Goal: Information Seeking & Learning: Compare options

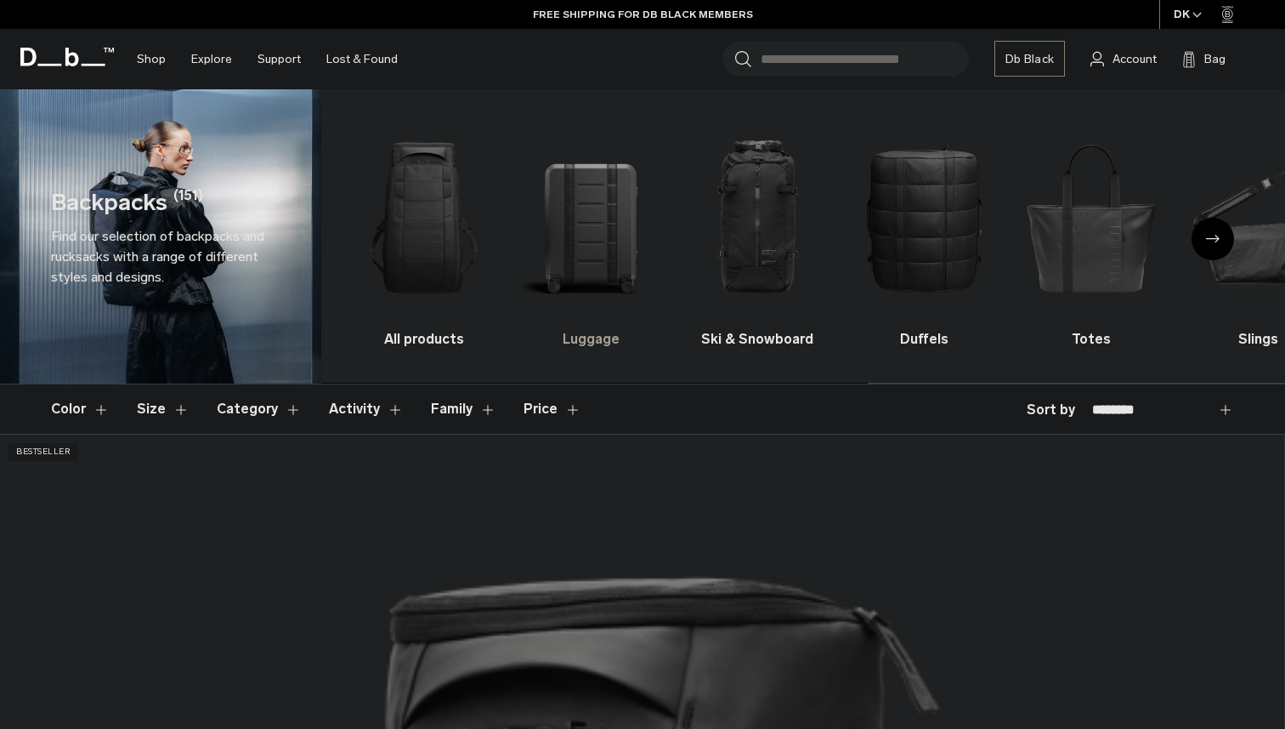
click at [573, 245] on img "2 / 10" at bounding box center [590, 218] width 137 height 206
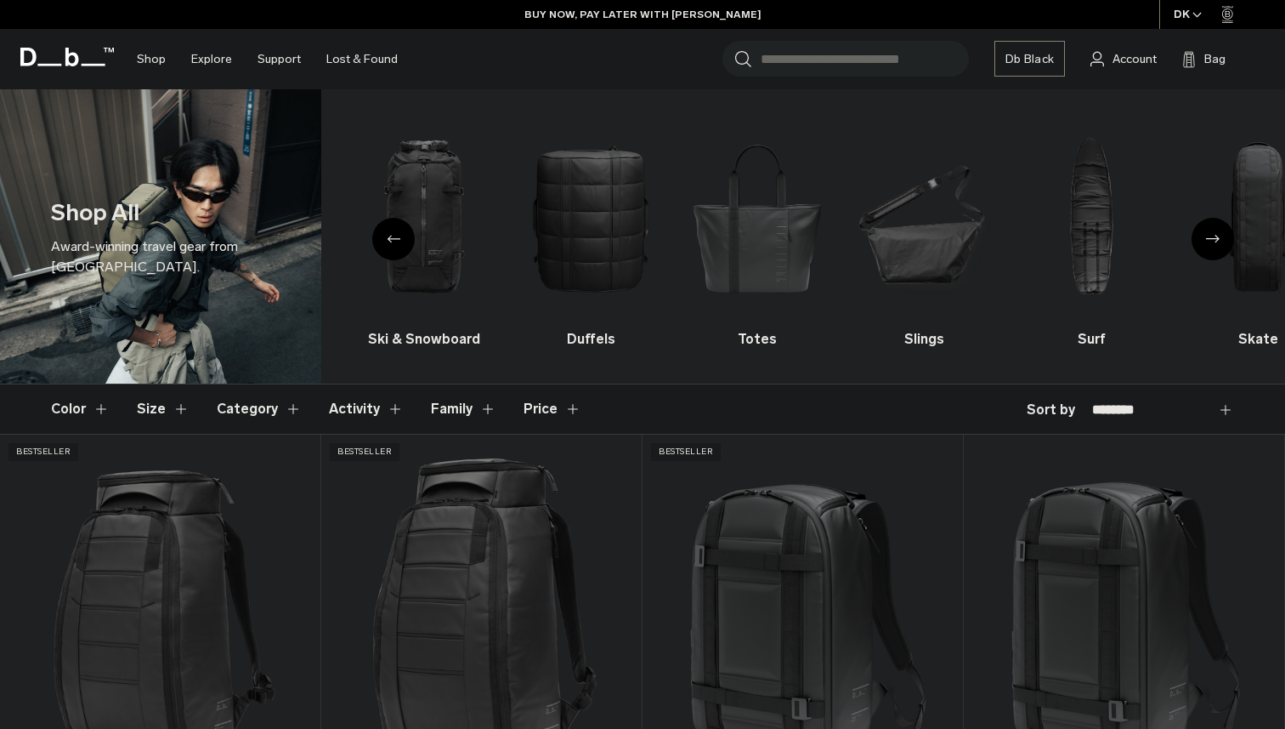
click at [392, 247] on div "Previous slide" at bounding box center [393, 239] width 43 height 43
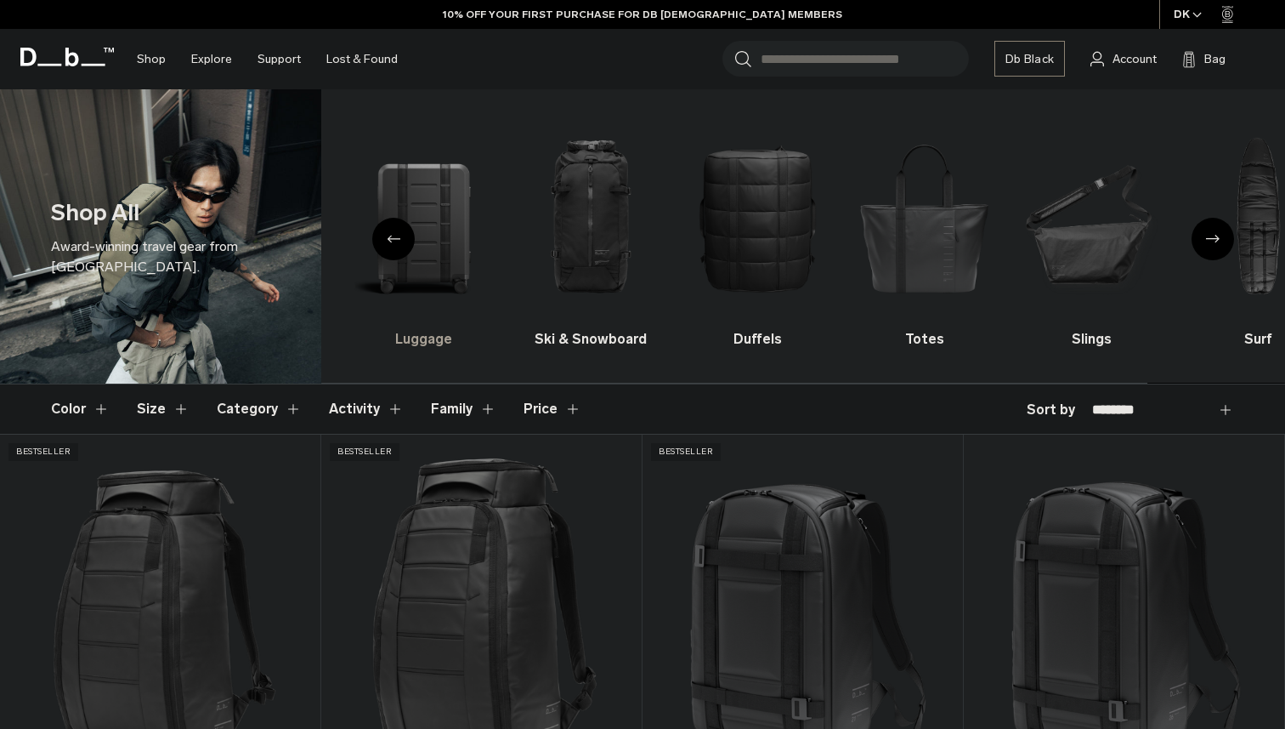
click at [433, 226] on img "2 / 10" at bounding box center [423, 218] width 137 height 206
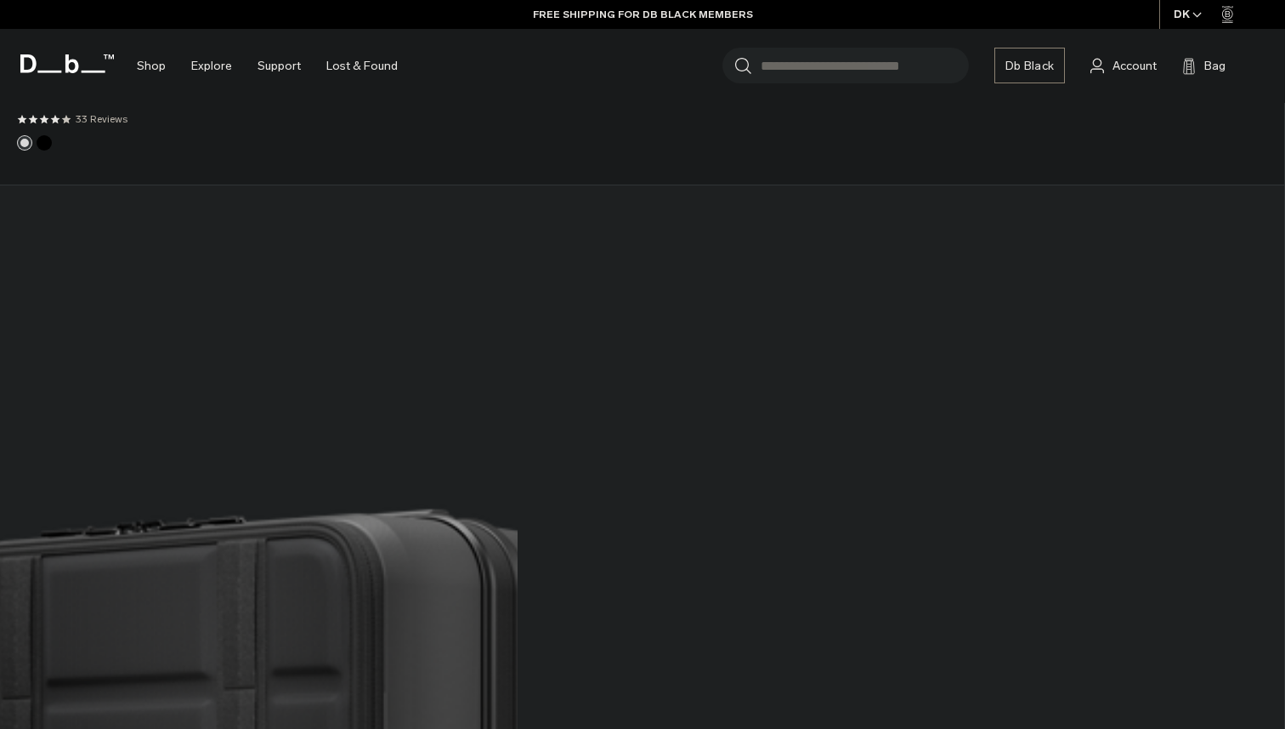
scroll to position [6795, 0]
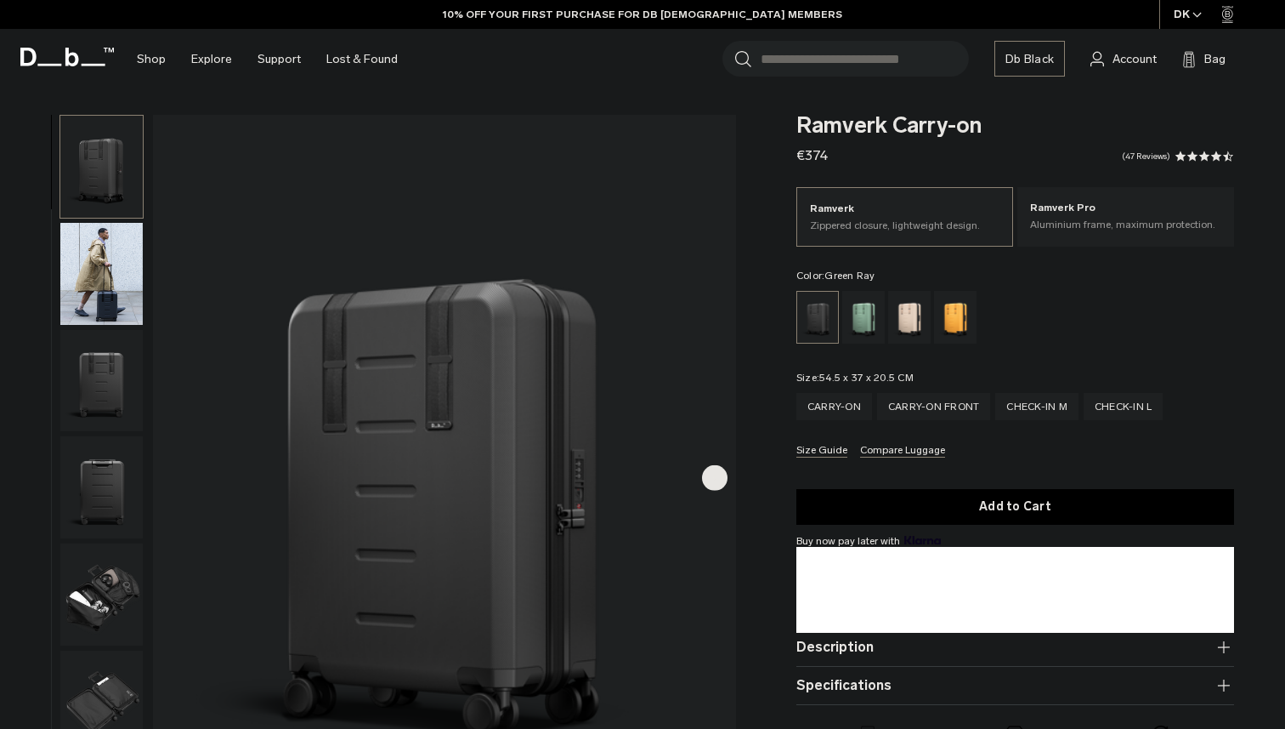
click at [864, 320] on div "Green Ray" at bounding box center [864, 317] width 43 height 53
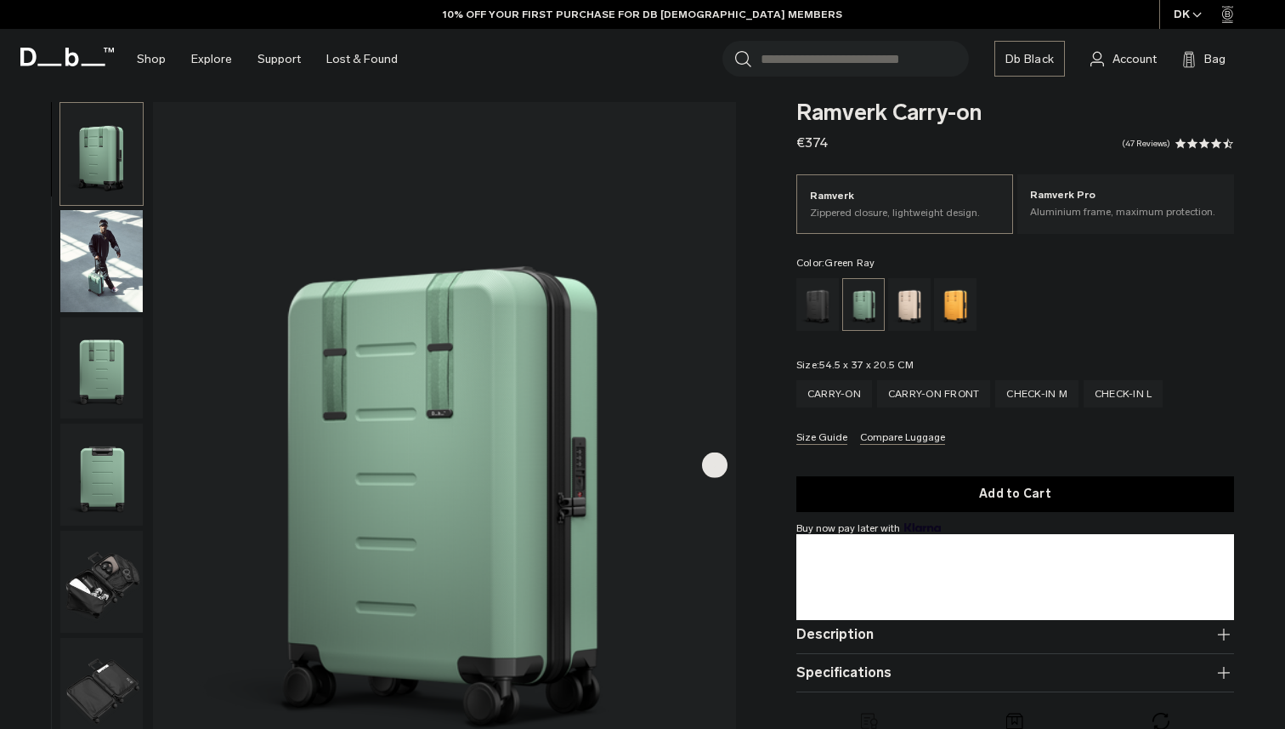
scroll to position [11, 0]
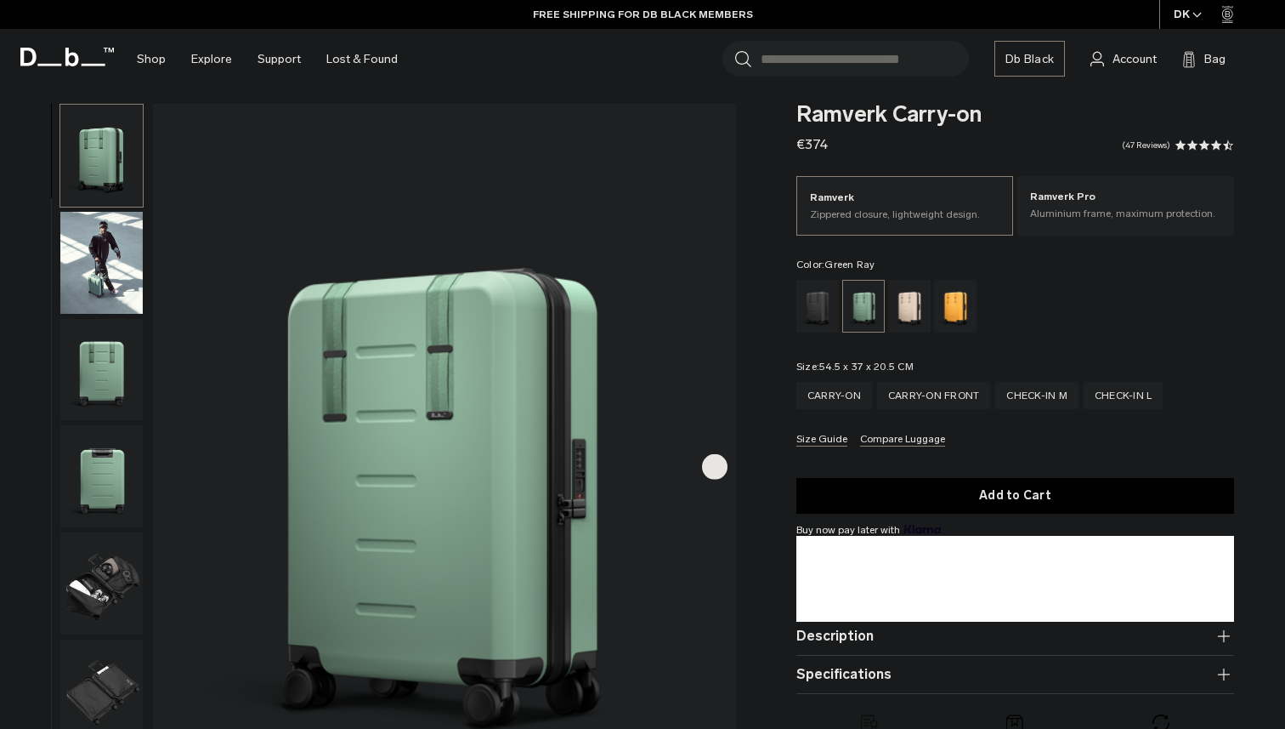
click at [100, 268] on img "button" at bounding box center [101, 263] width 82 height 102
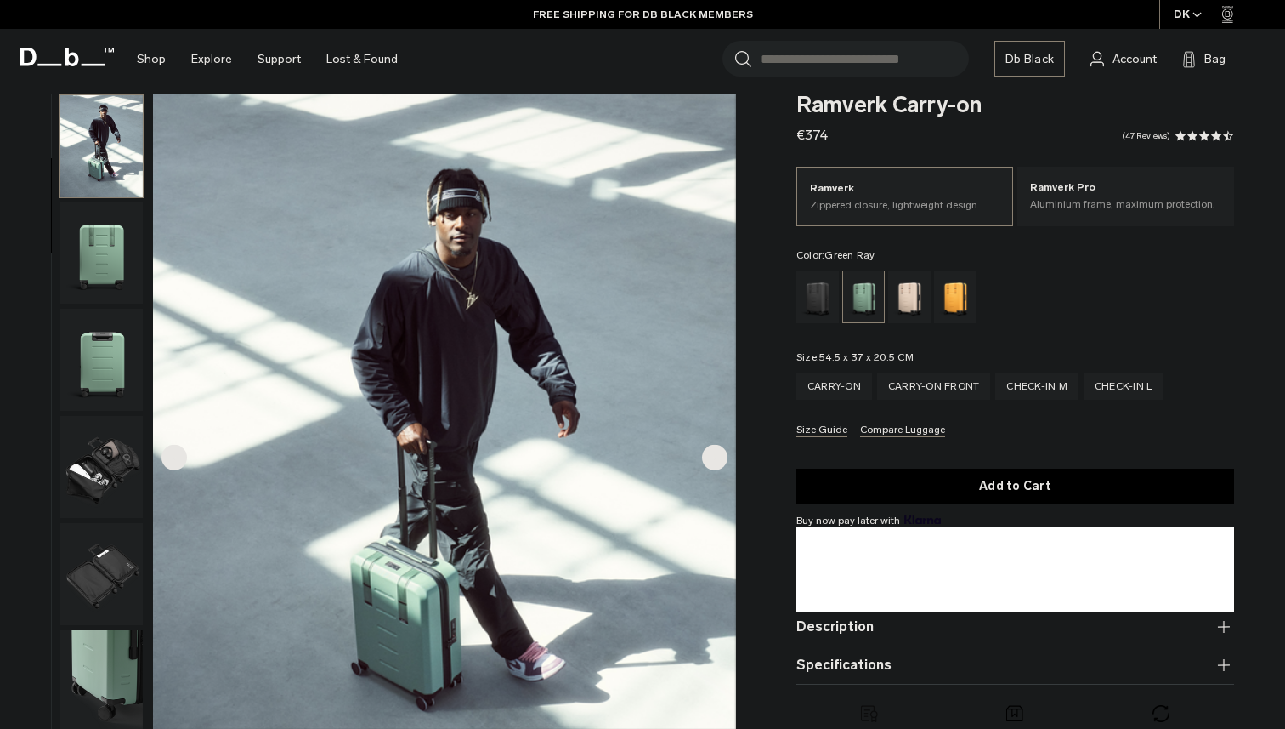
scroll to position [0, 0]
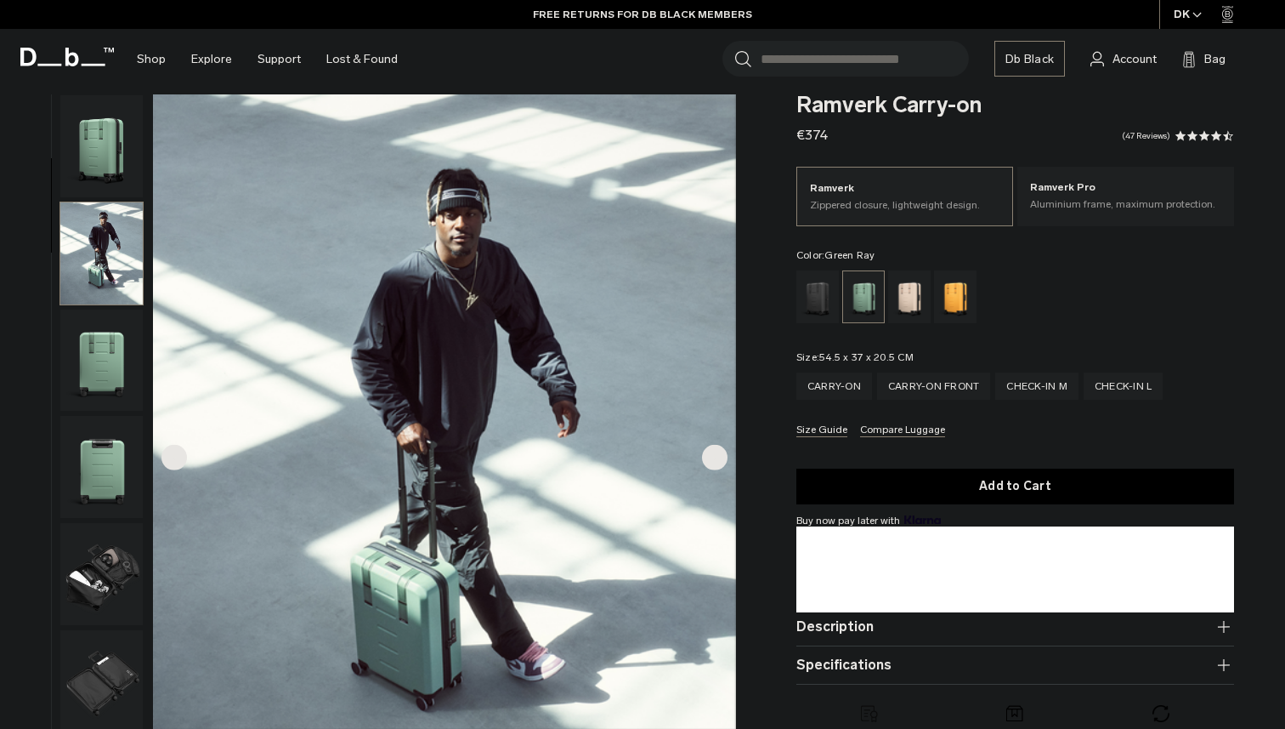
click at [88, 111] on img "button" at bounding box center [101, 146] width 82 height 102
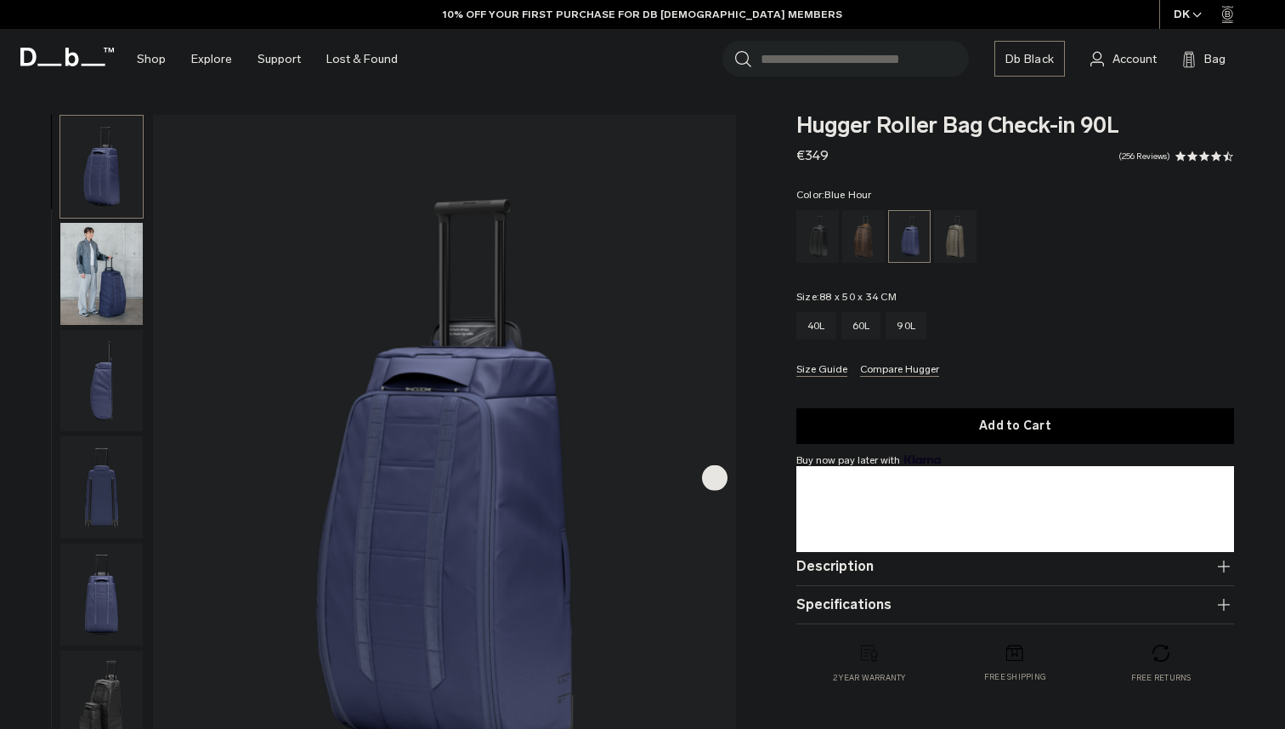
click at [131, 290] on img "button" at bounding box center [101, 274] width 82 height 102
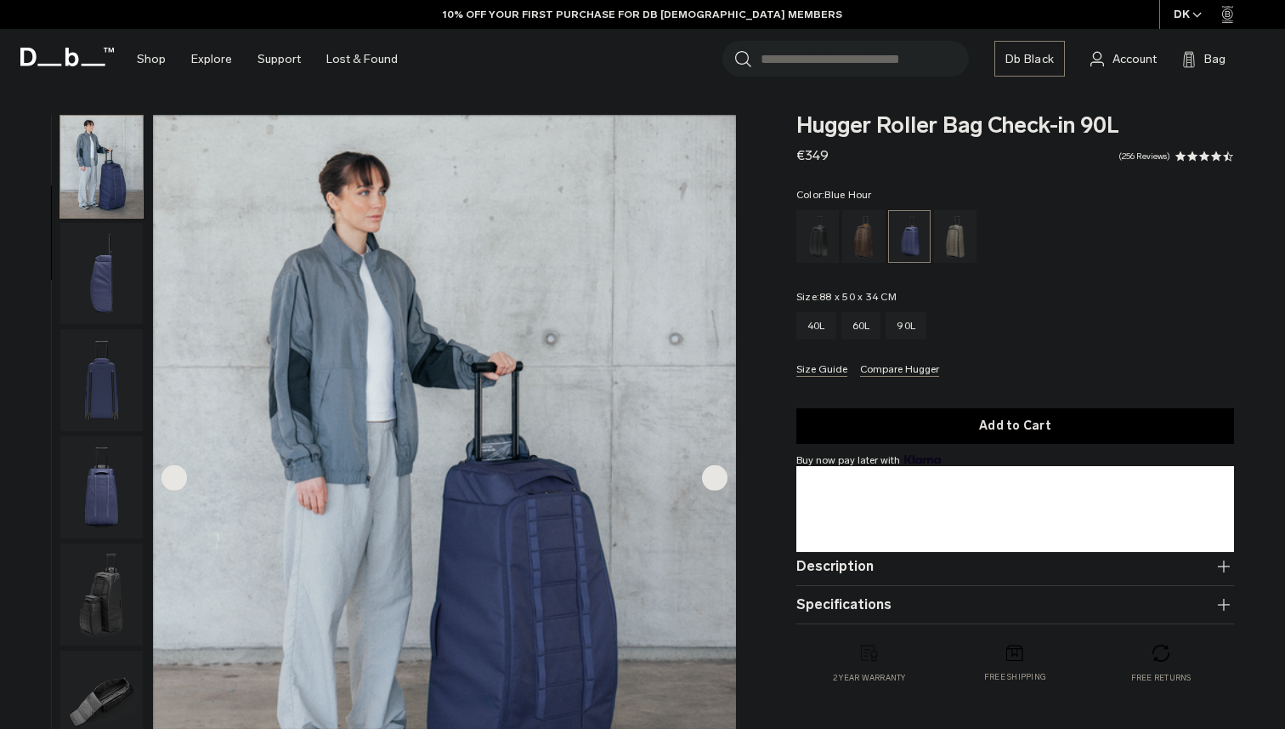
click at [111, 409] on img "button" at bounding box center [101, 380] width 82 height 102
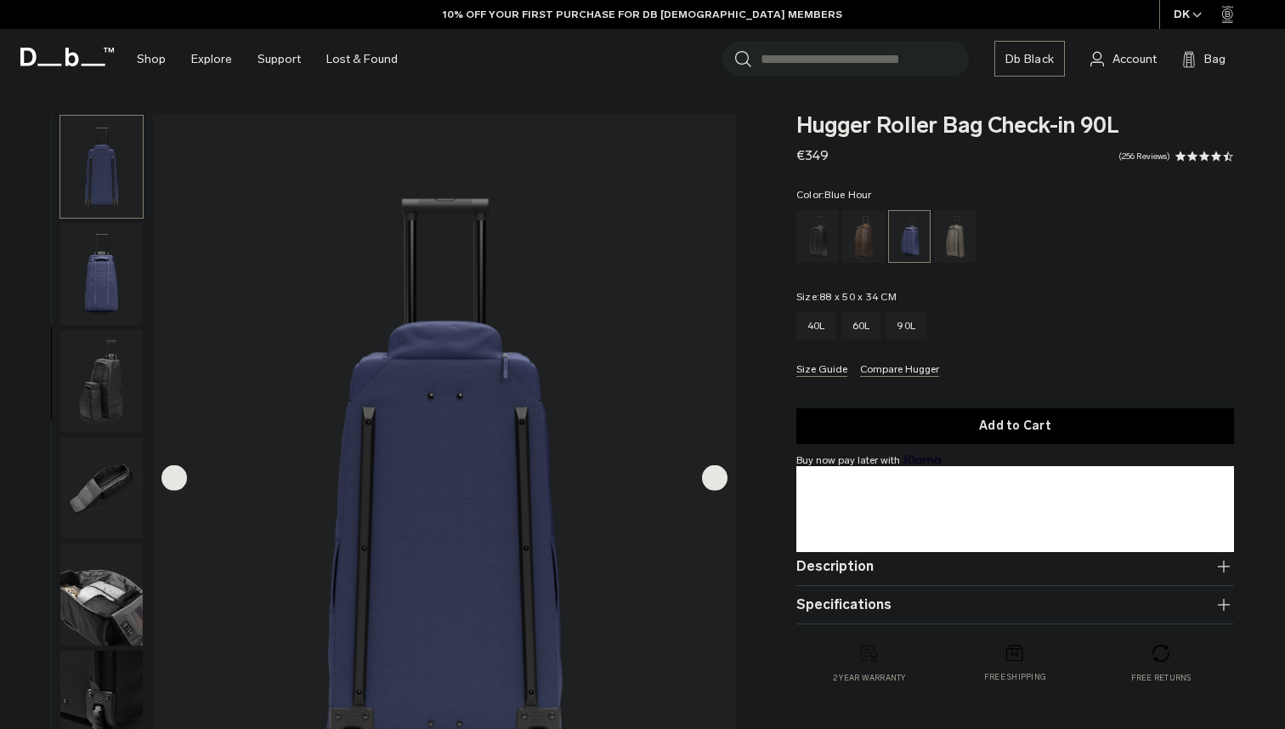
click at [113, 469] on img "button" at bounding box center [101, 488] width 82 height 102
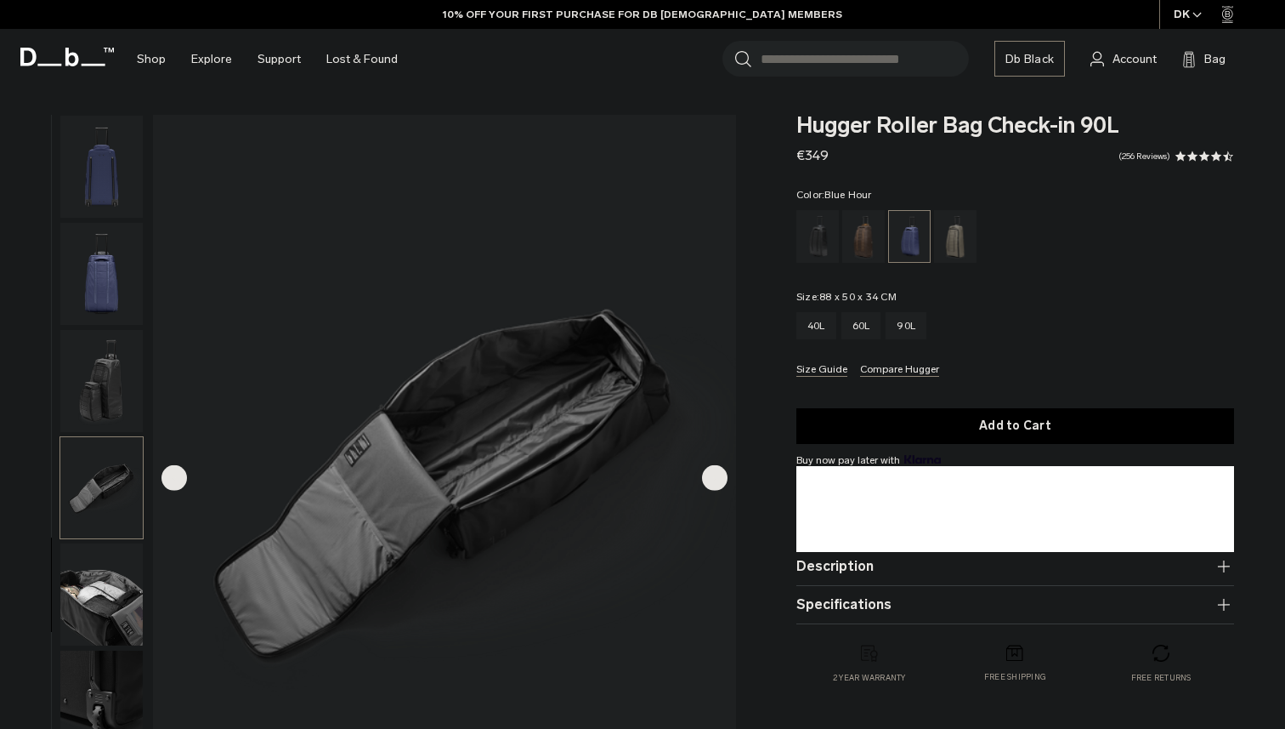
scroll to position [338, 0]
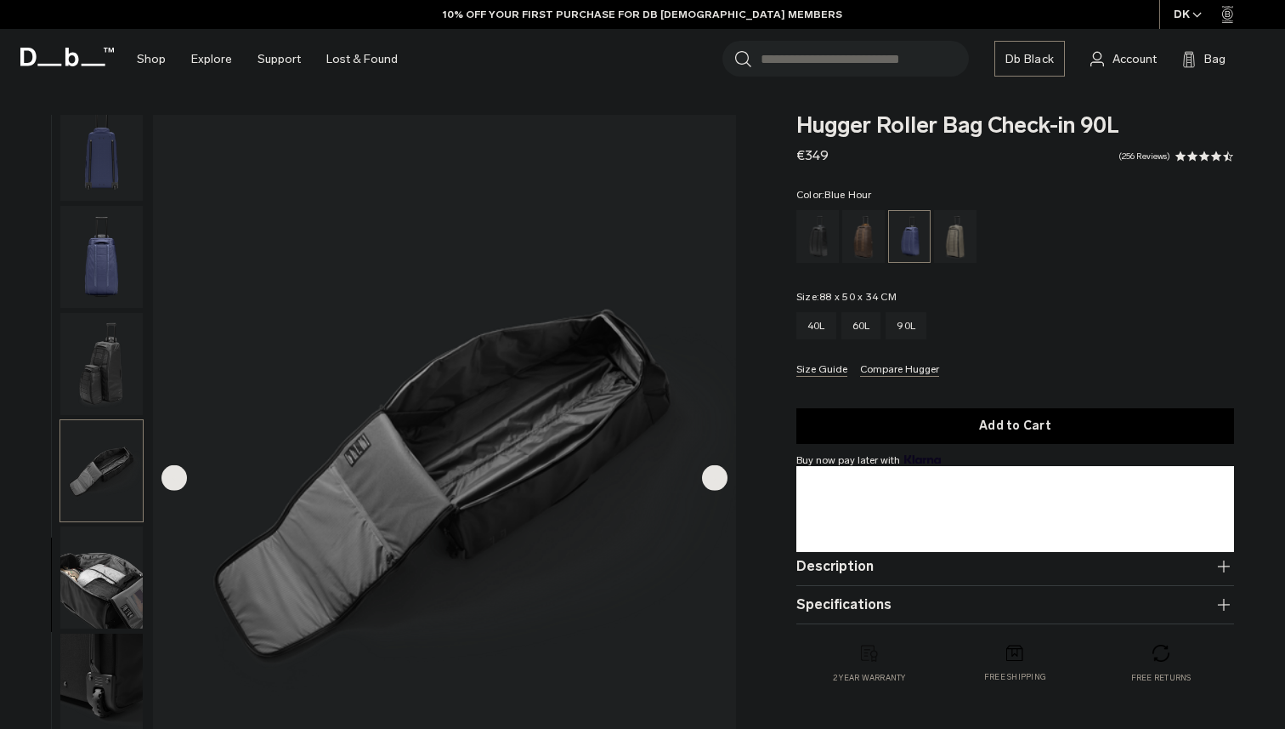
click at [116, 533] on img "button" at bounding box center [101, 577] width 82 height 102
